Goal: Information Seeking & Learning: Find specific fact

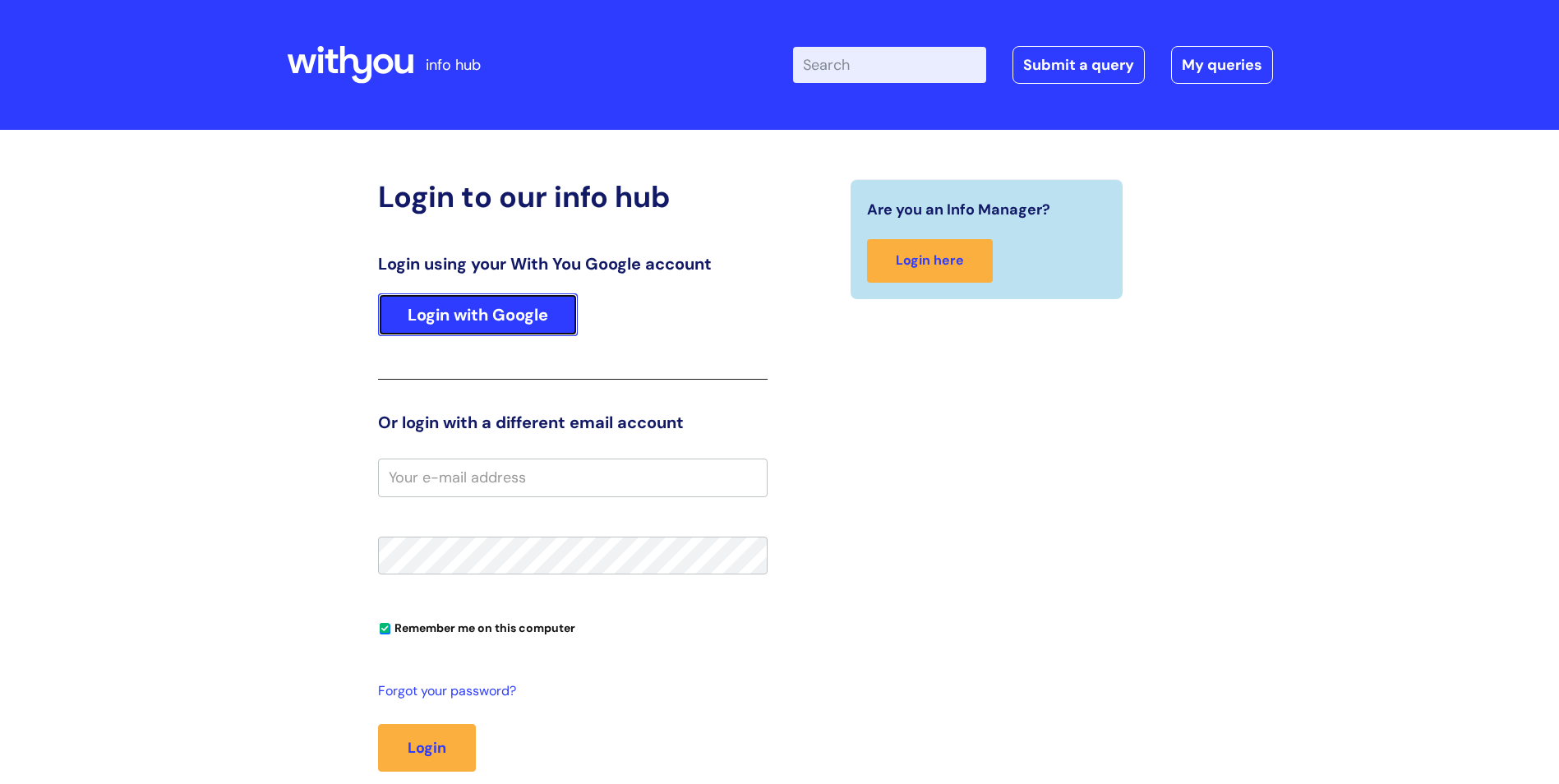
click at [542, 312] on link "Login with Google" at bounding box center [477, 315] width 200 height 42
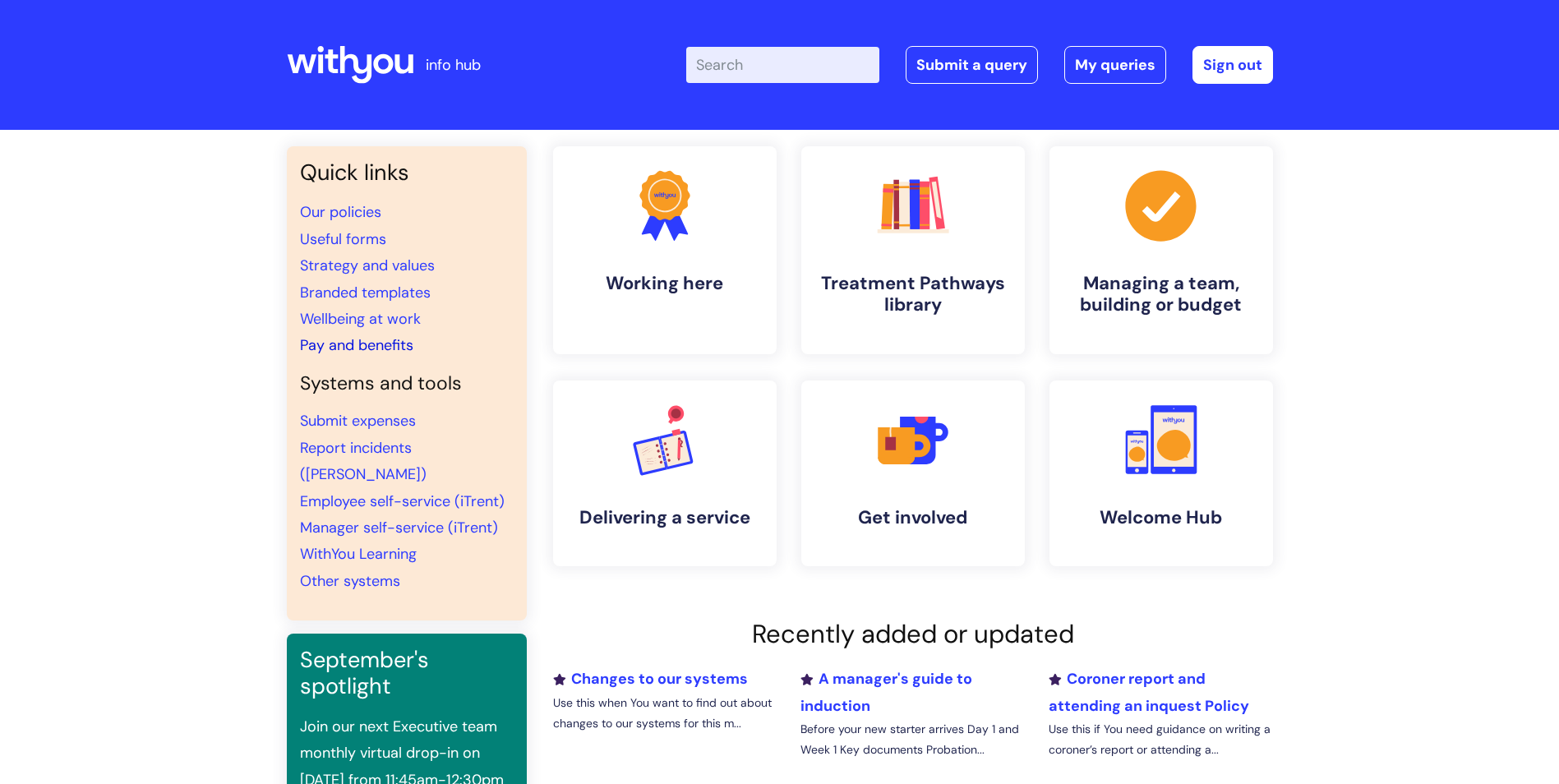
click at [371, 344] on link "Pay and benefits" at bounding box center [355, 345] width 113 height 19
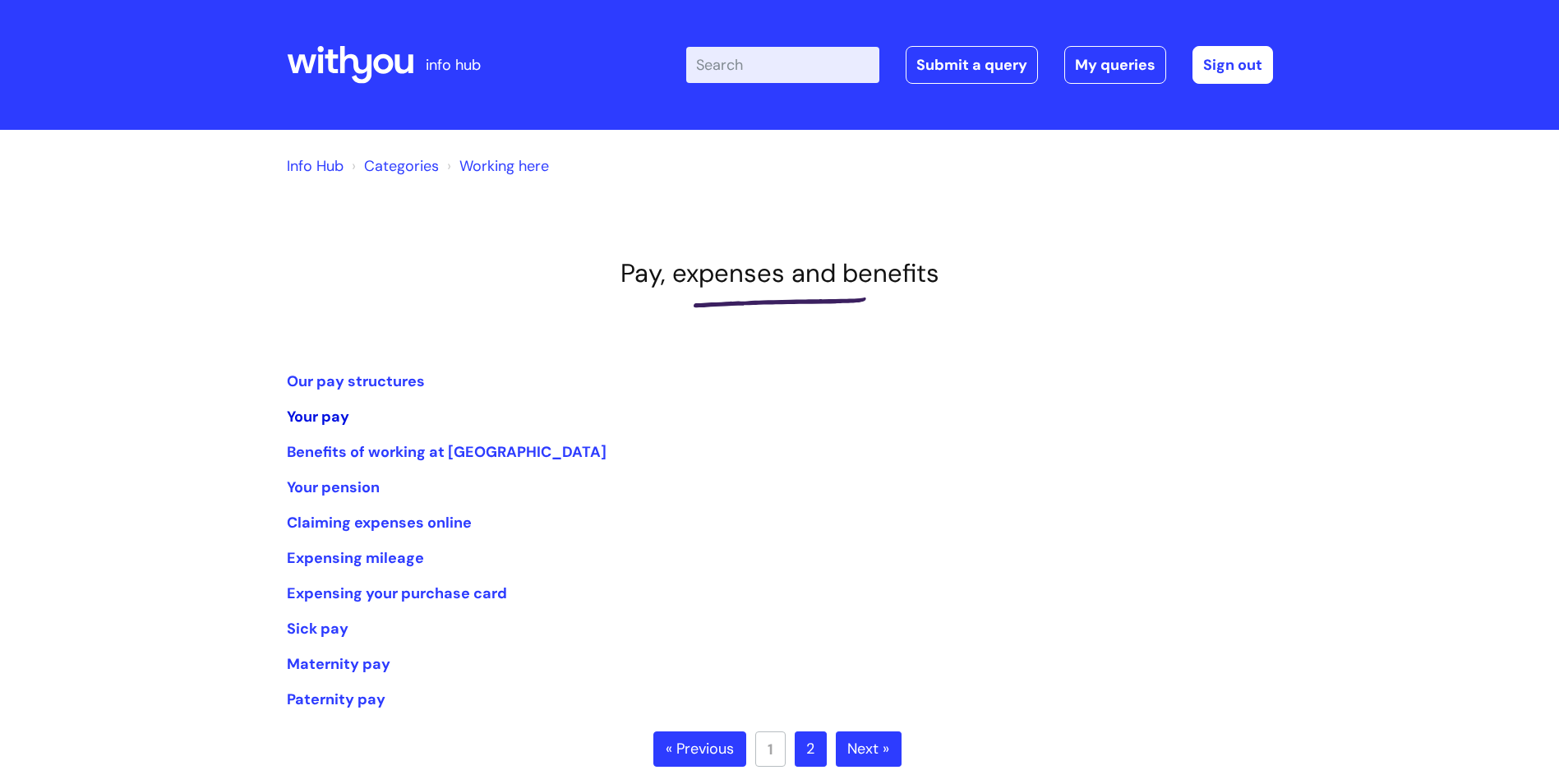
click at [327, 419] on link "Your pay" at bounding box center [318, 416] width 63 height 19
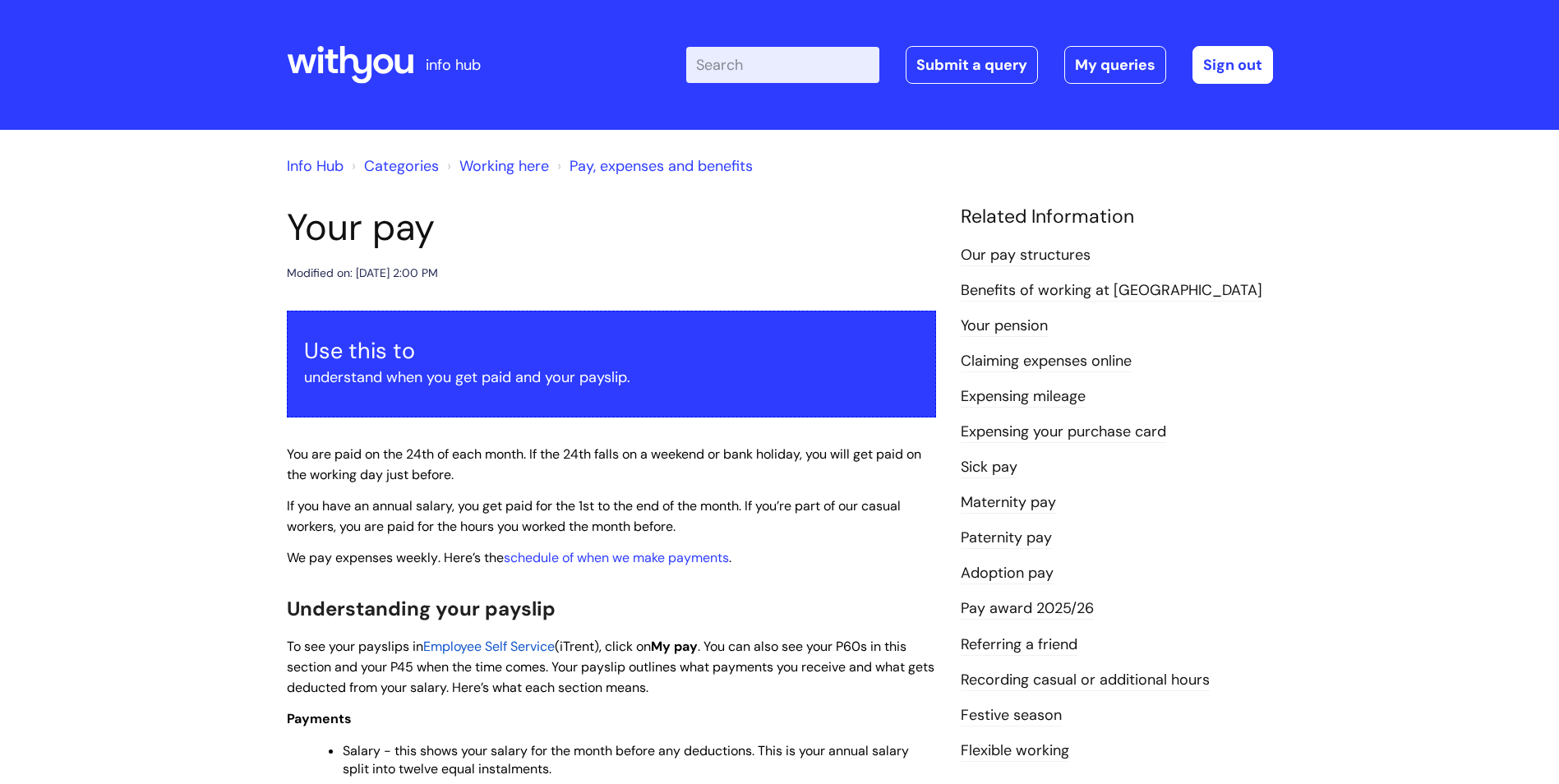
click at [1081, 604] on link "Pay award 2025/26" at bounding box center [1027, 608] width 133 height 21
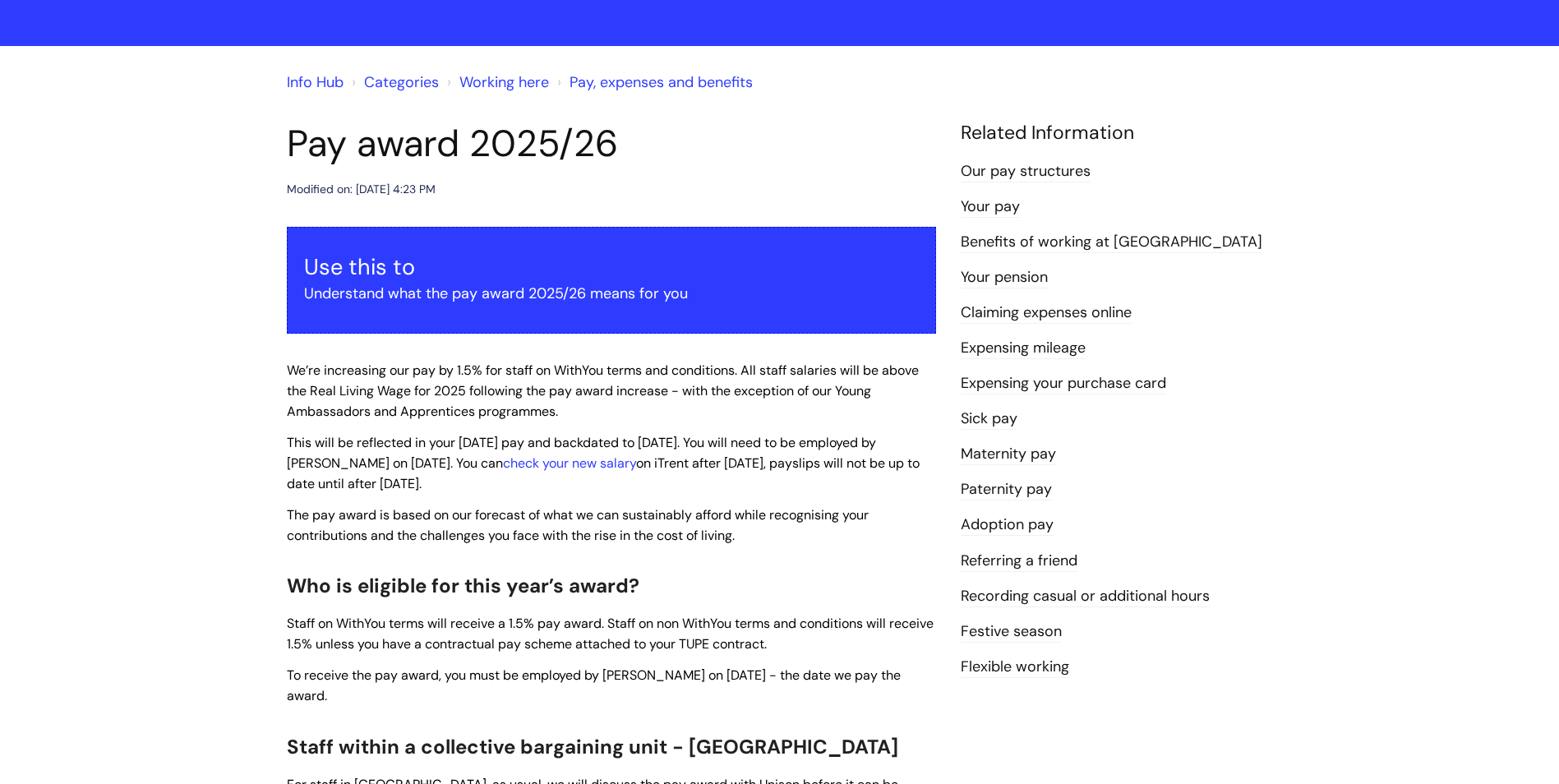
scroll to position [82, 0]
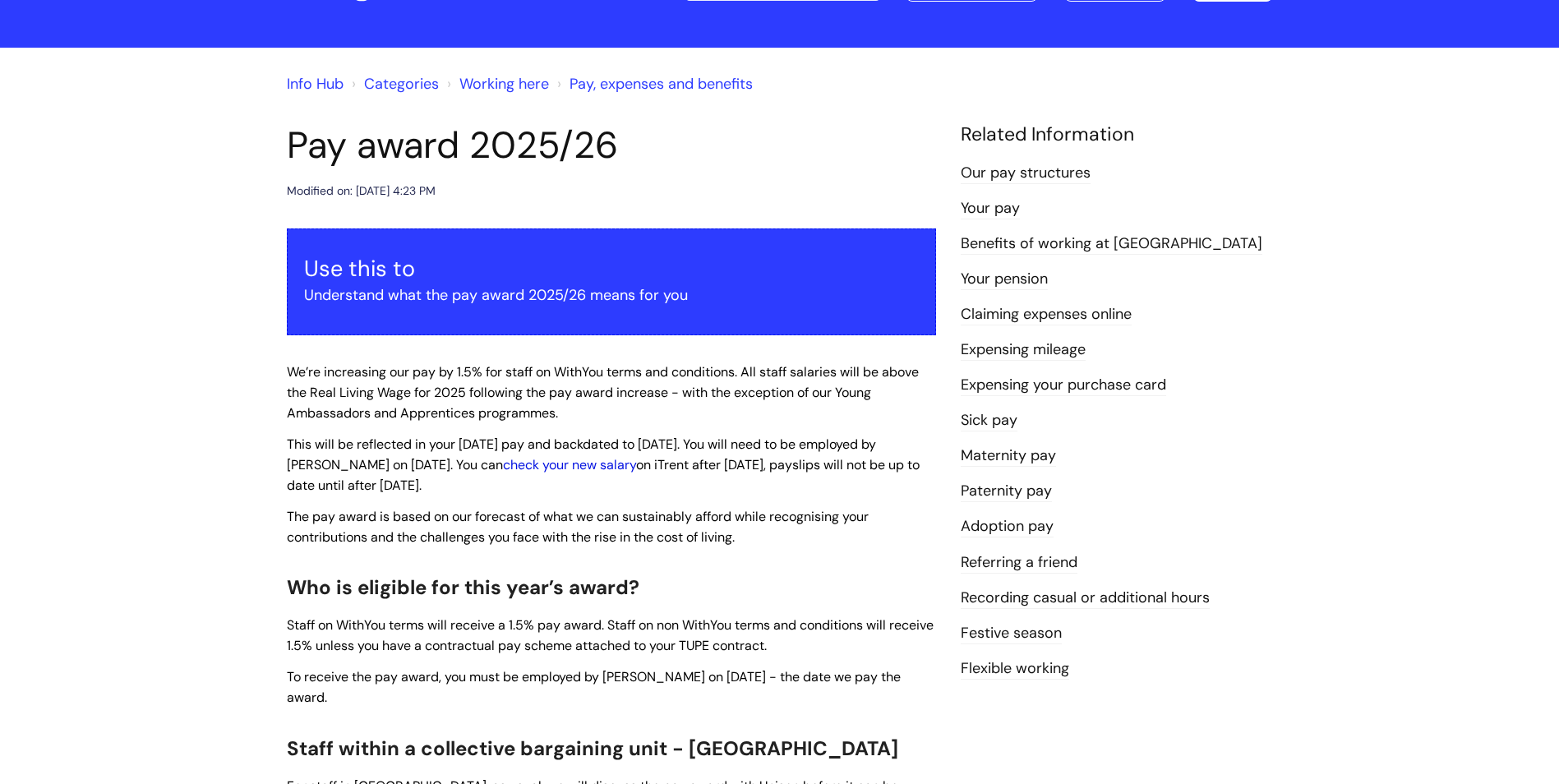
click at [532, 470] on link "check your new salary" at bounding box center [570, 464] width 133 height 17
